Goal: Information Seeking & Learning: Find specific fact

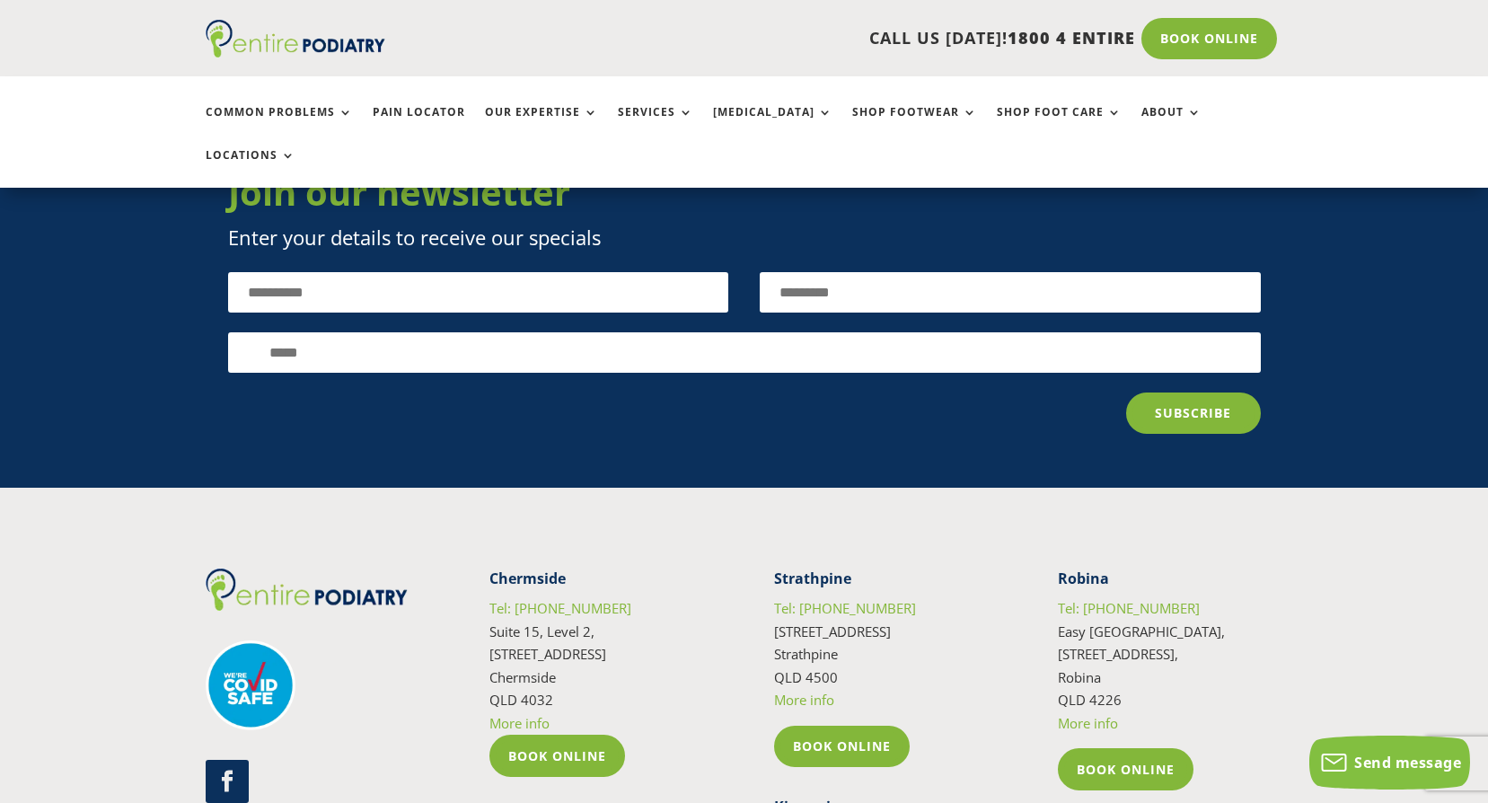
scroll to position [4240, 0]
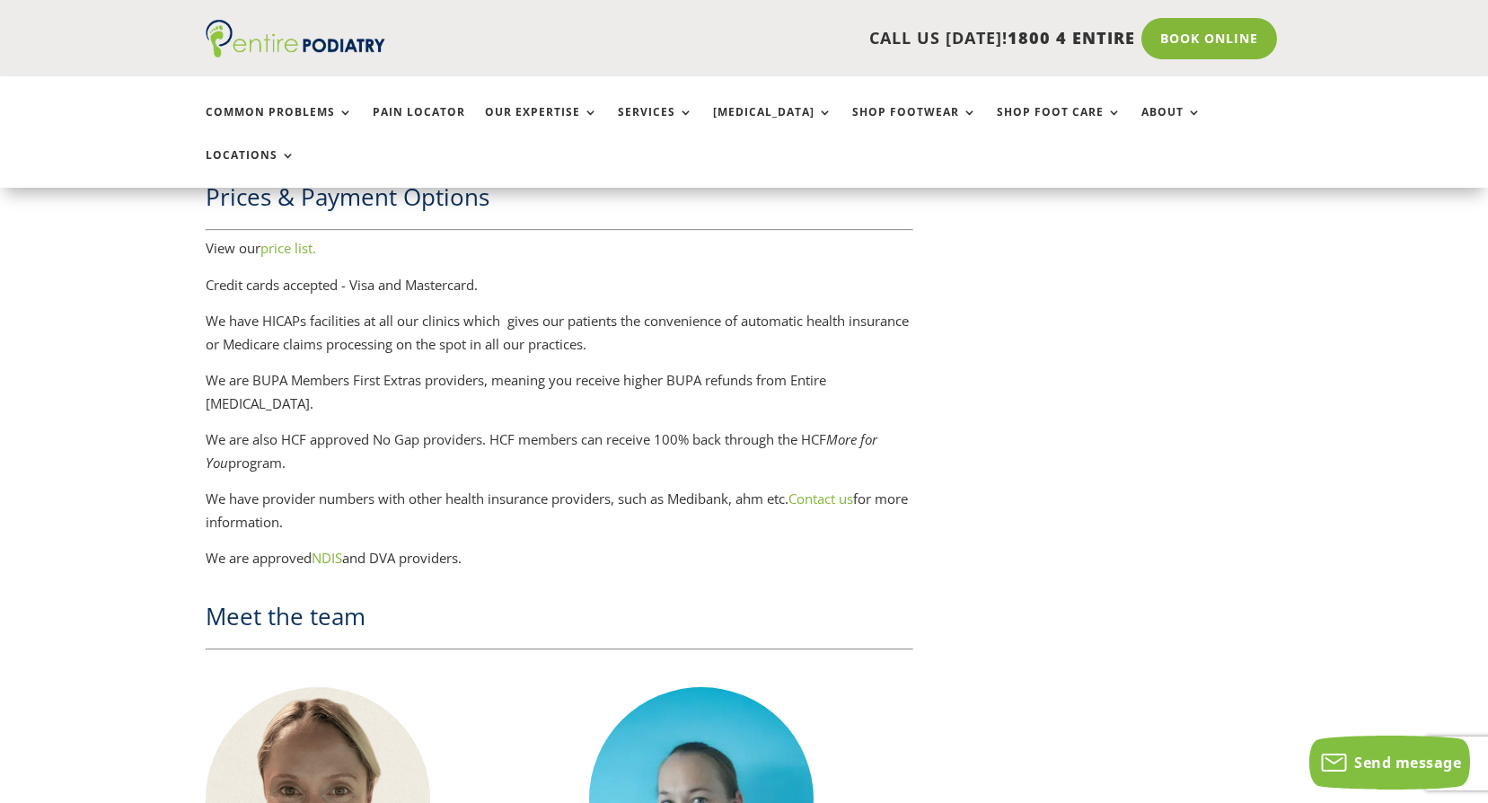
scroll to position [2803, 0]
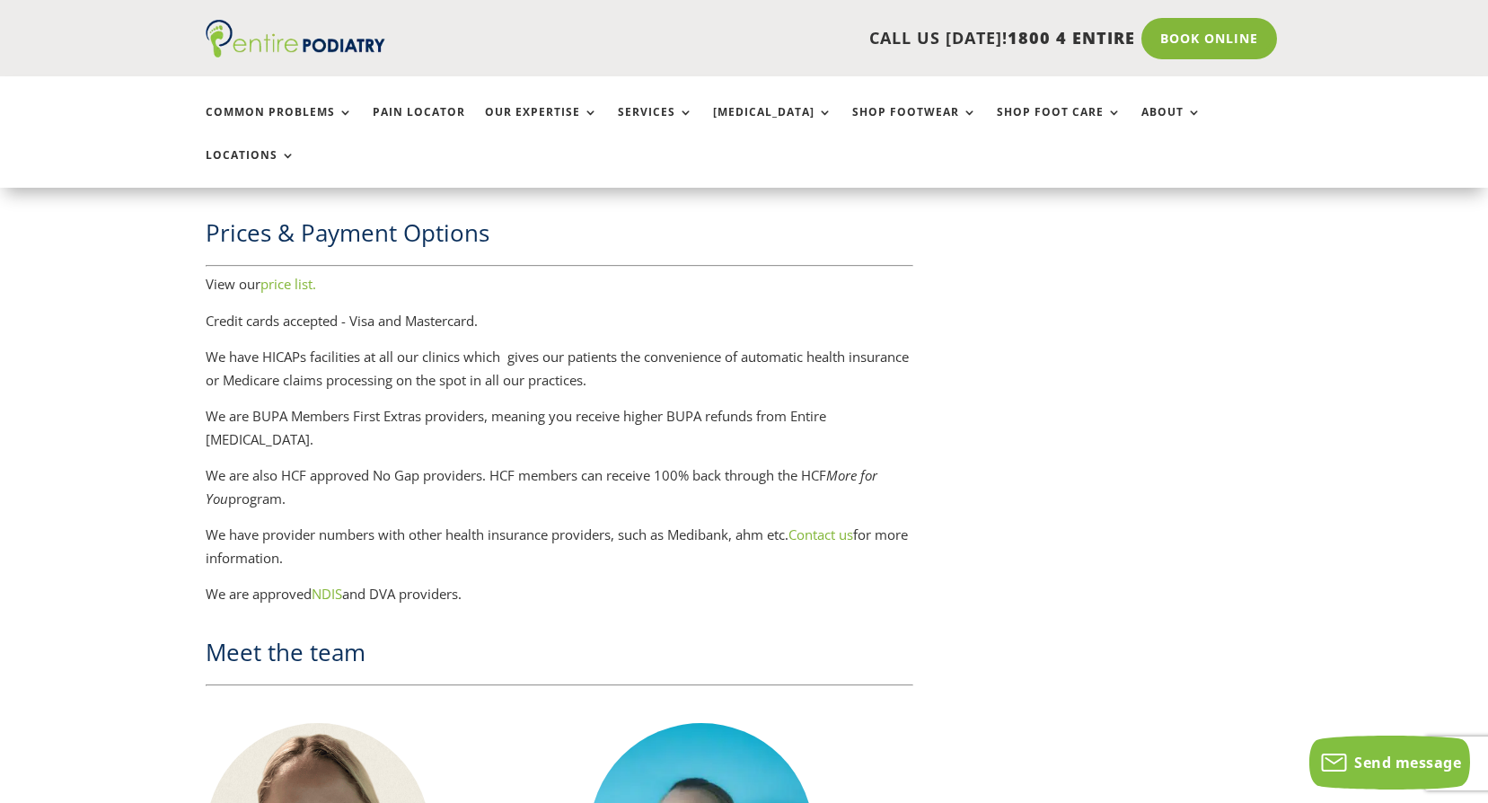
click at [281, 275] on link "price list." at bounding box center [289, 284] width 56 height 18
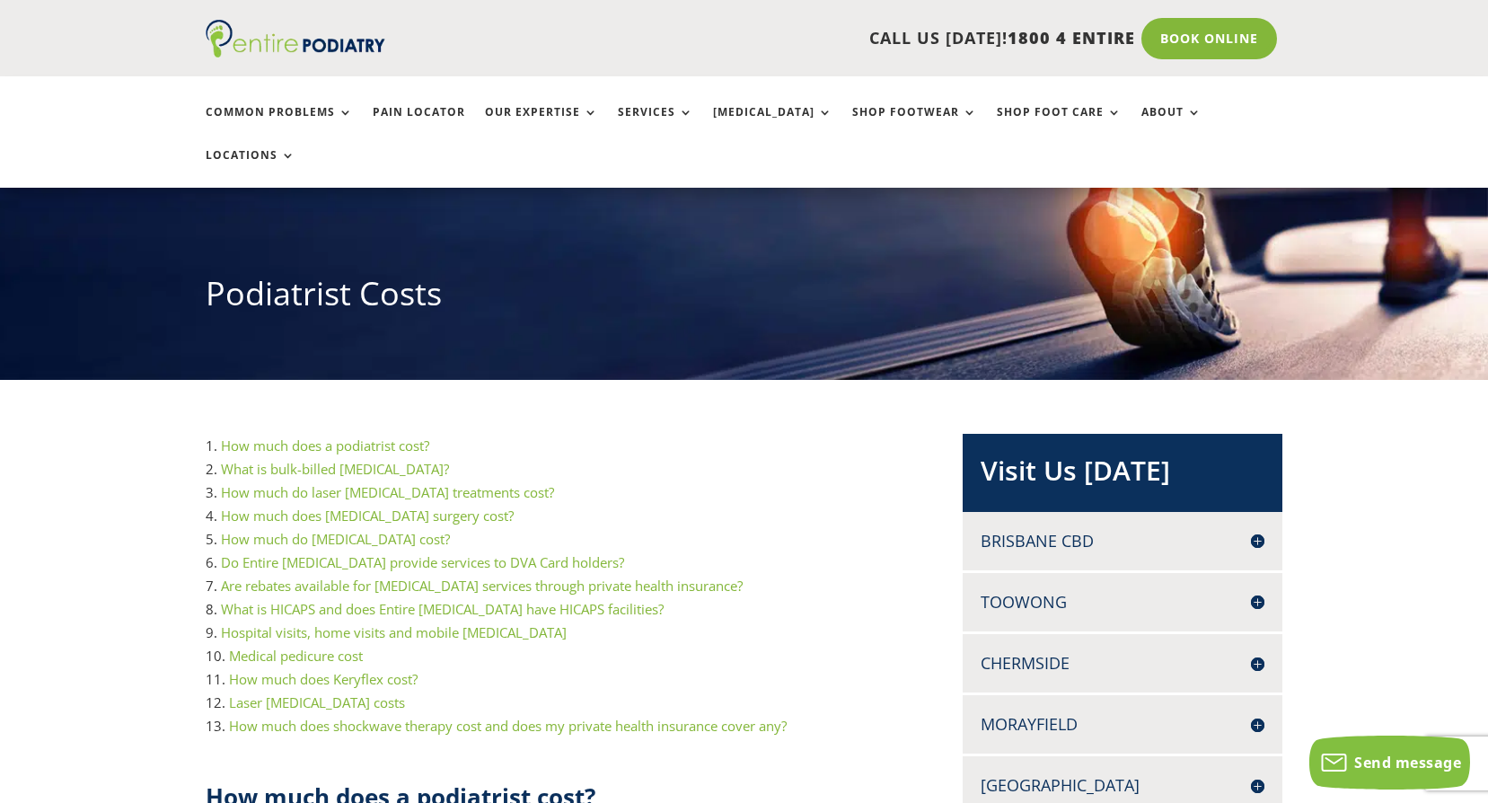
scroll to position [144, 0]
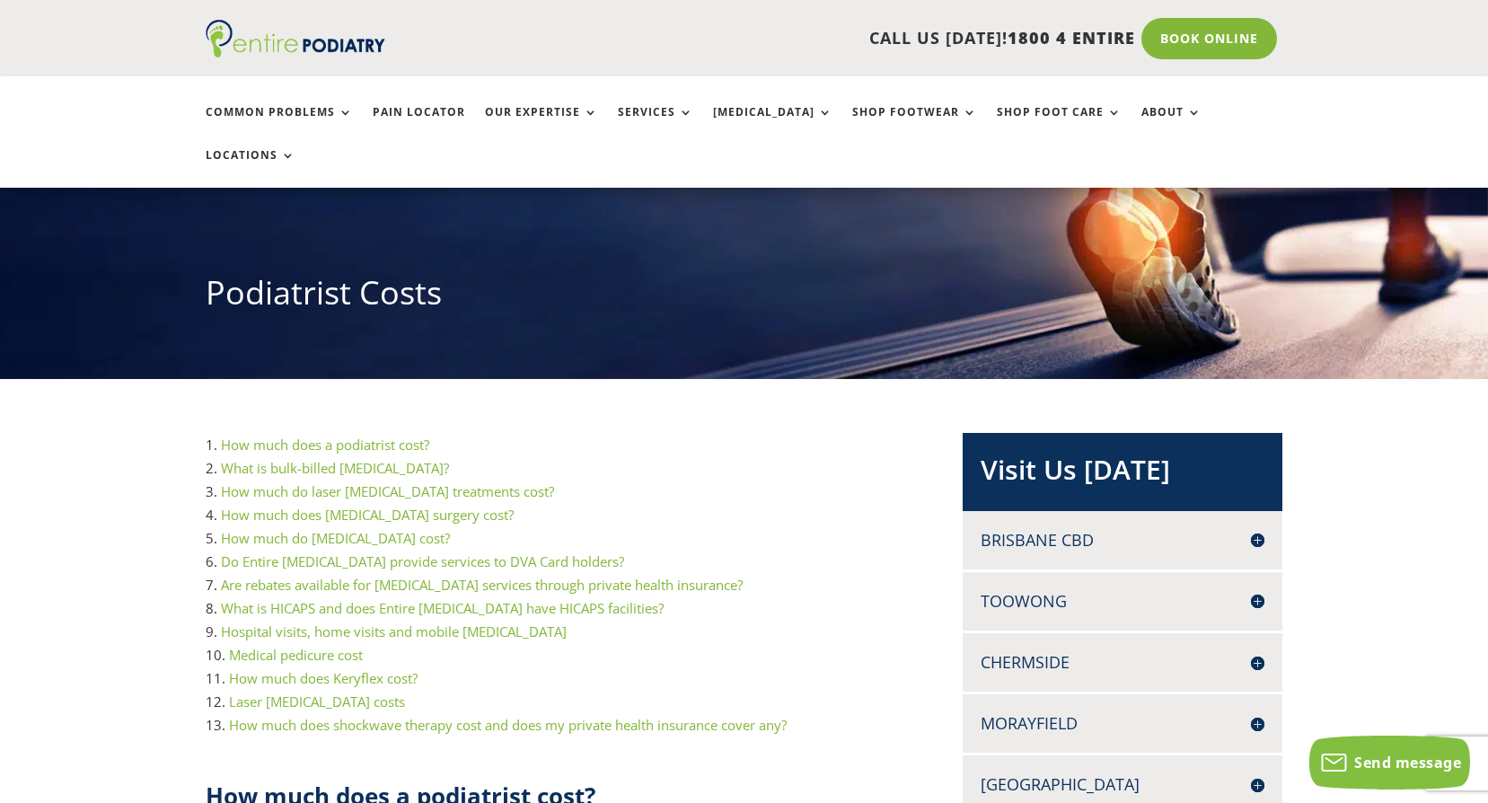
click at [322, 436] on link "How much does a podiatrist cost?" at bounding box center [325, 445] width 208 height 18
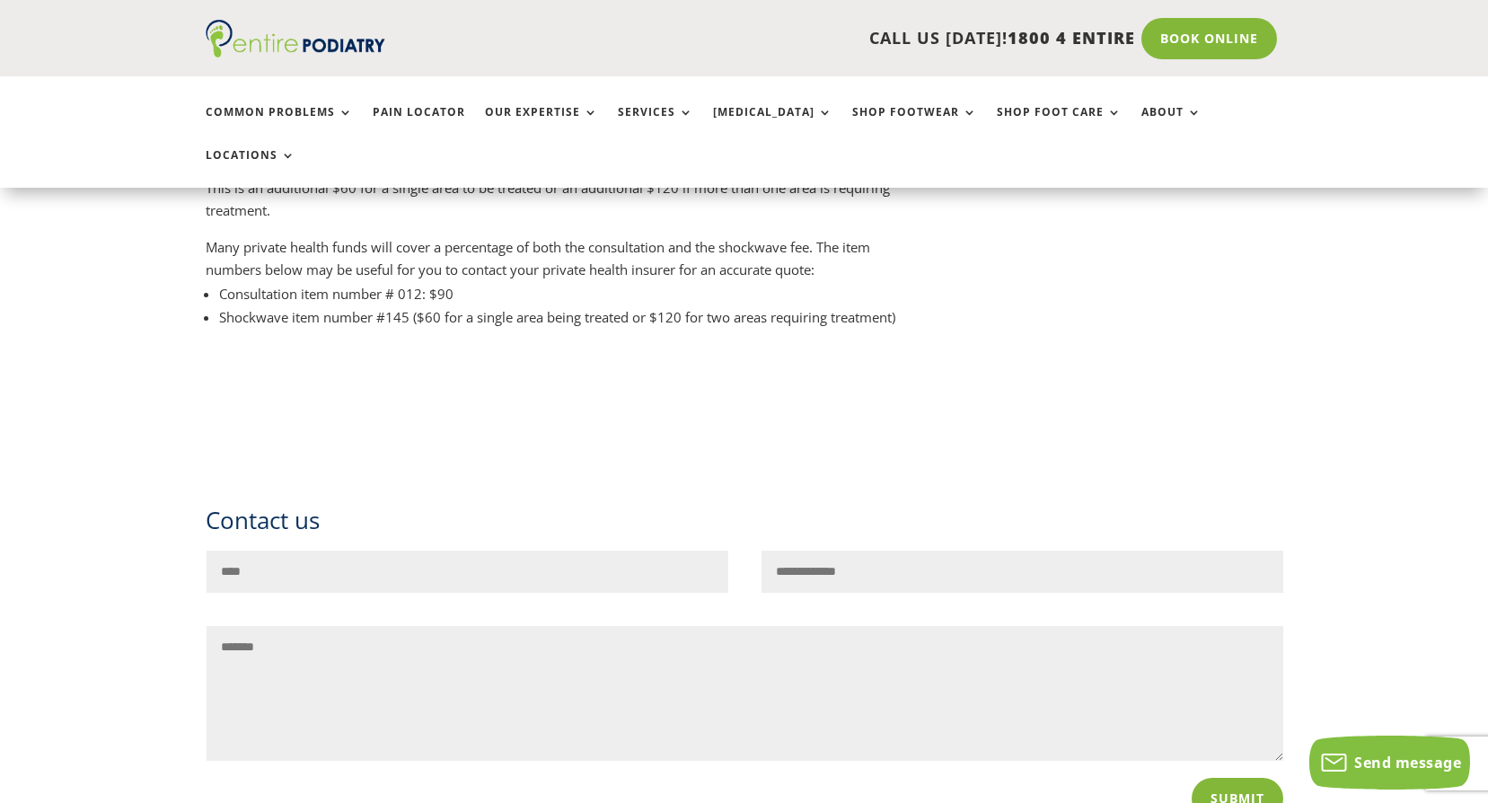
scroll to position [8500, 0]
